Goal: Go to known website: Access a specific website the user already knows

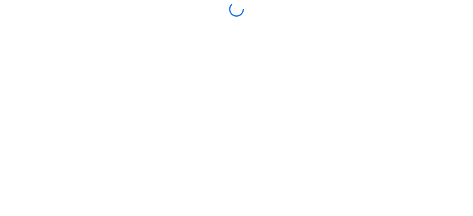
click at [214, 150] on div at bounding box center [237, 108] width 470 height 213
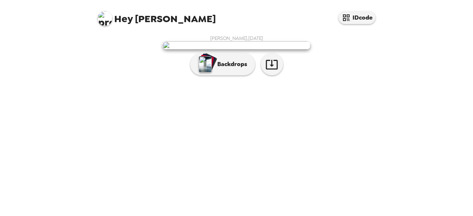
scroll to position [57, 0]
click at [267, 71] on icon "button" at bounding box center [272, 64] width 13 height 13
